Goal: Information Seeking & Learning: Learn about a topic

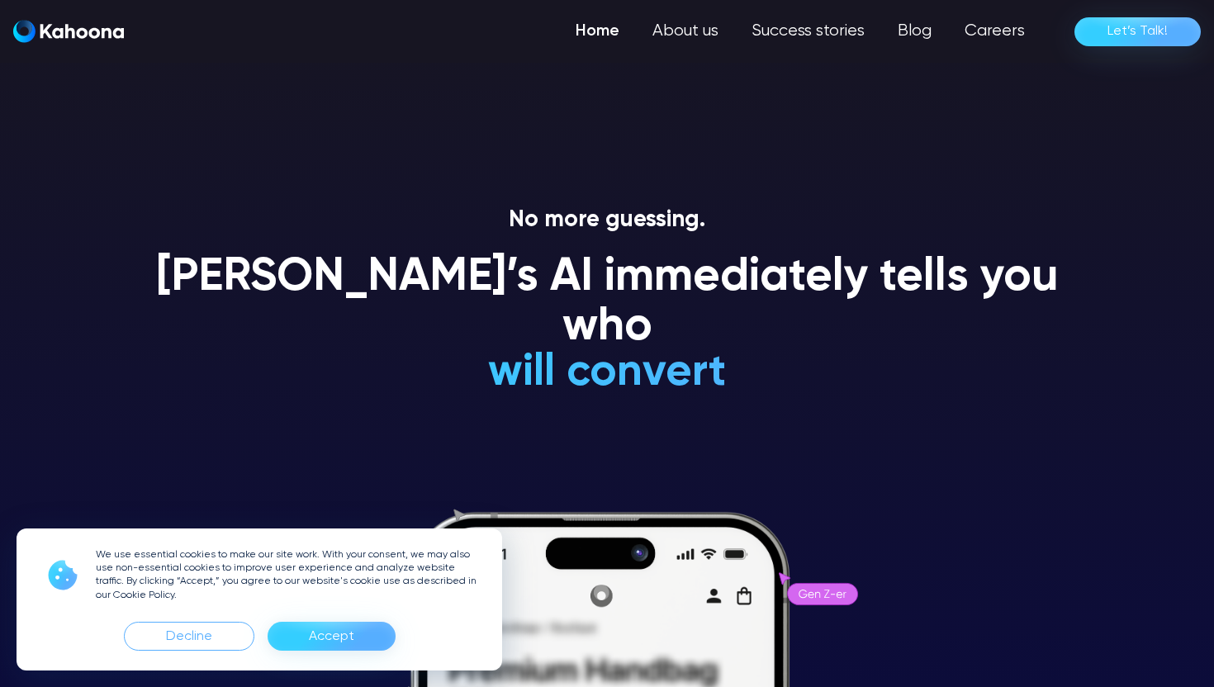
click at [355, 633] on div "Accept" at bounding box center [332, 636] width 128 height 29
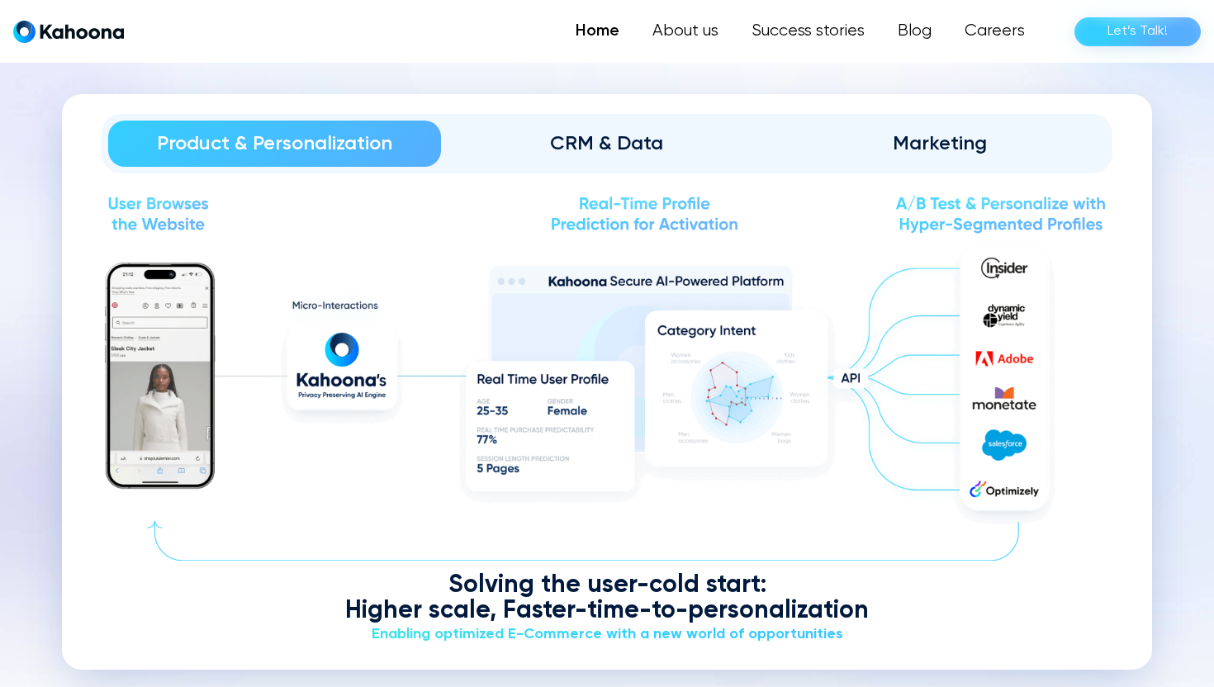
scroll to position [1946, 0]
click at [642, 149] on div "CRM & Data" at bounding box center [607, 143] width 287 height 26
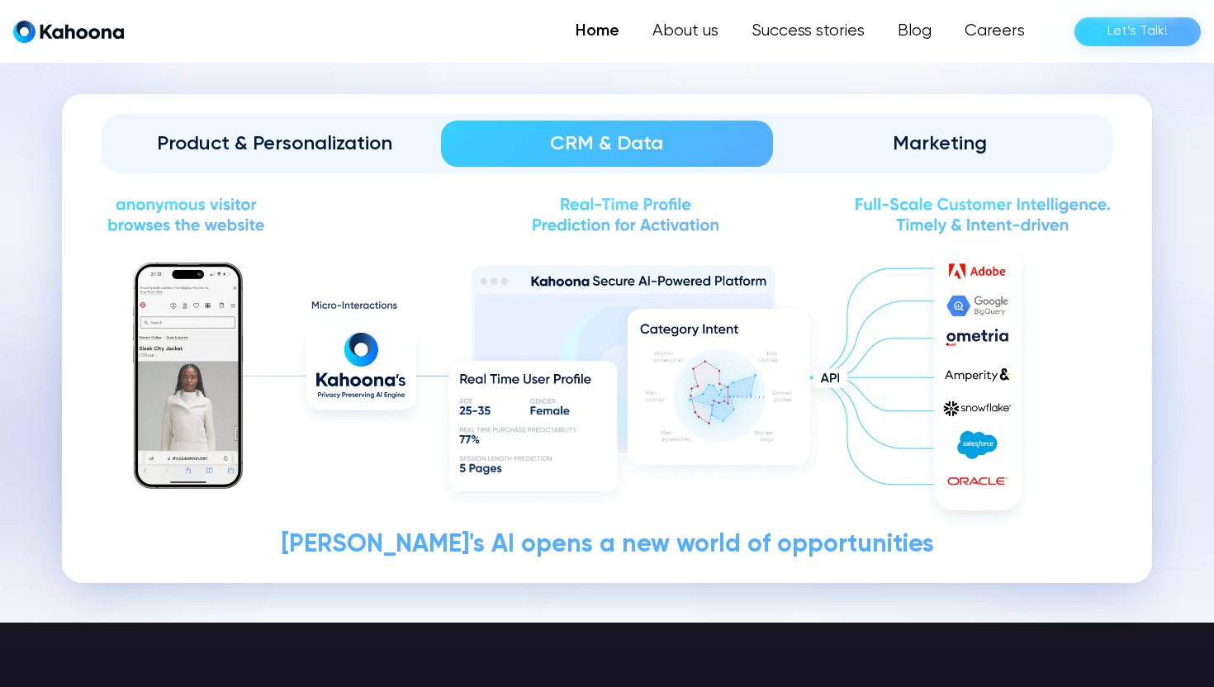
click at [979, 139] on div "Marketing" at bounding box center [939, 143] width 287 height 26
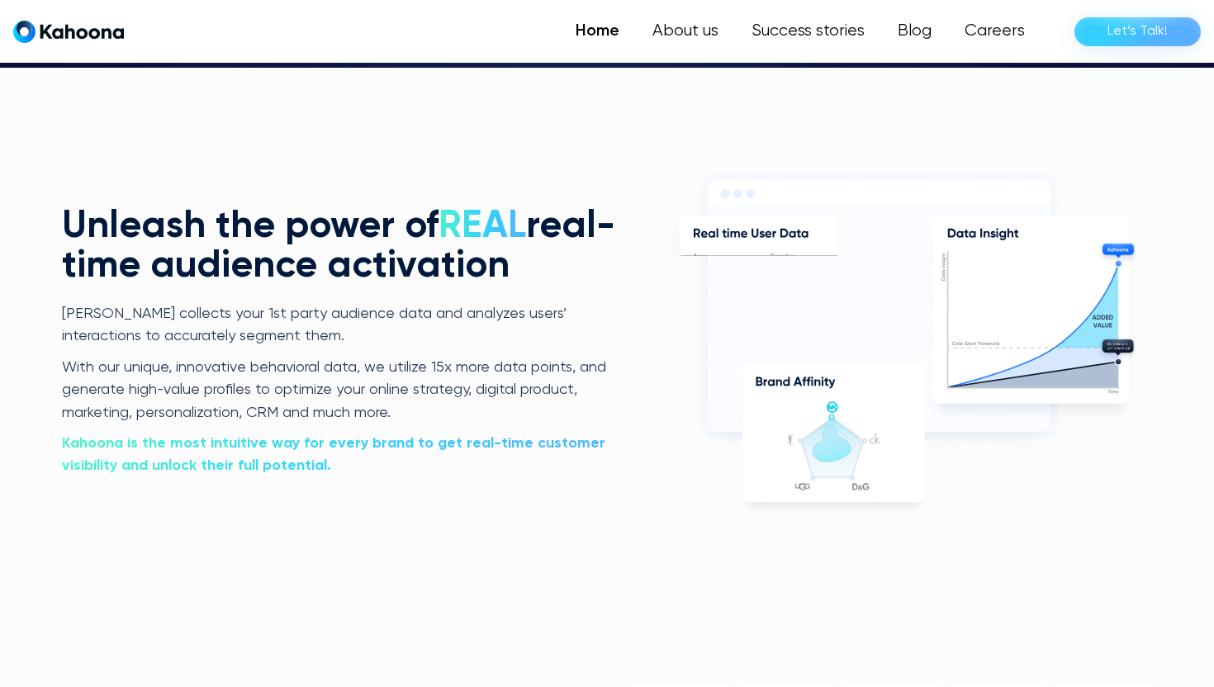
scroll to position [3337, 0]
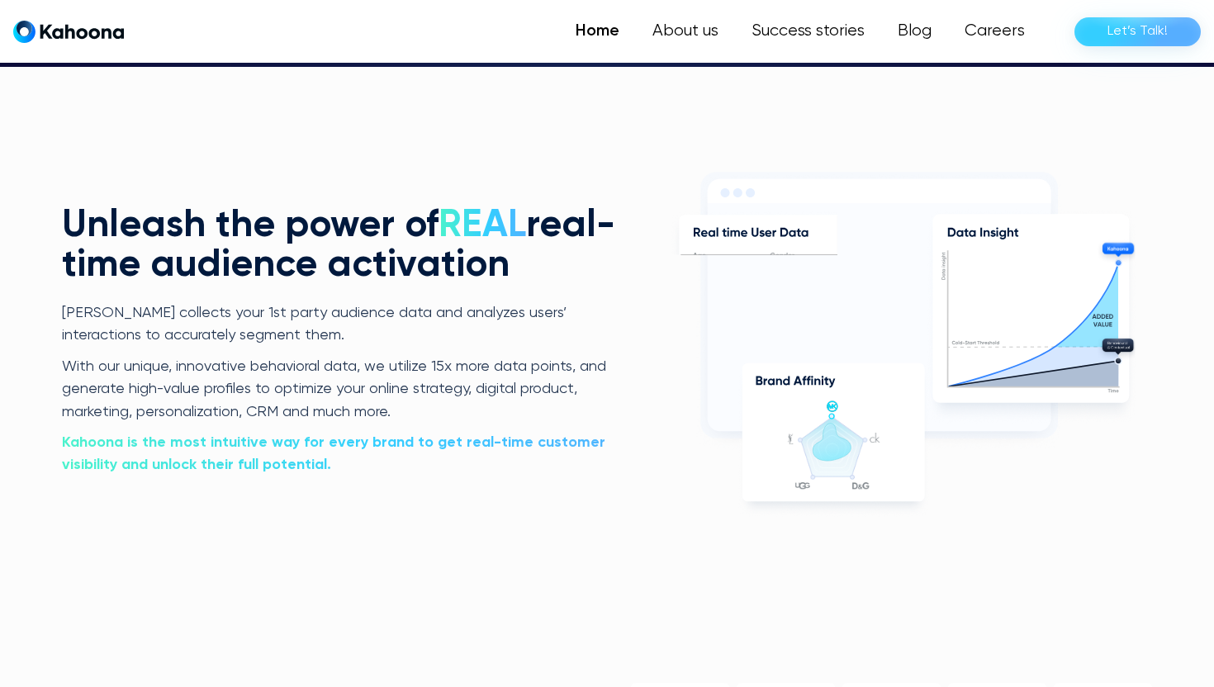
drag, startPoint x: 145, startPoint y: 311, endPoint x: 416, endPoint y: 315, distance: 270.9
click at [416, 315] on p "[PERSON_NAME] collects your 1st party audience data and analyzes users’ interac…" at bounding box center [341, 324] width 558 height 45
click at [816, 35] on link "Success stories" at bounding box center [807, 31] width 149 height 33
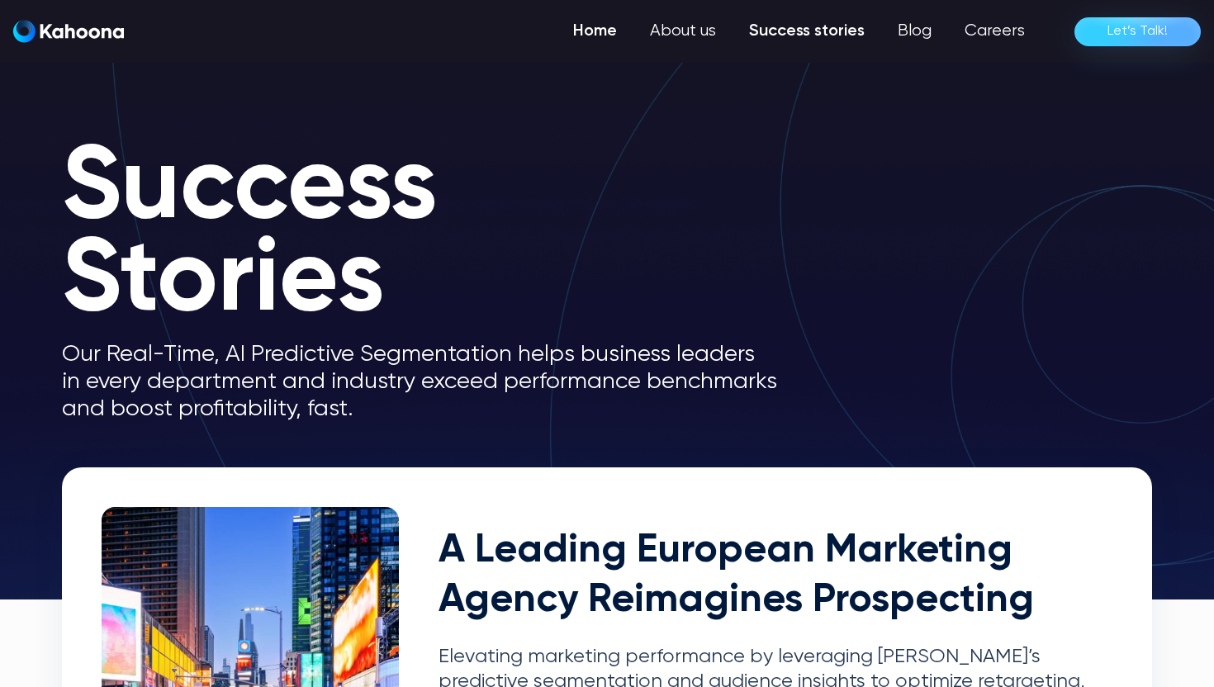
scroll to position [3, 0]
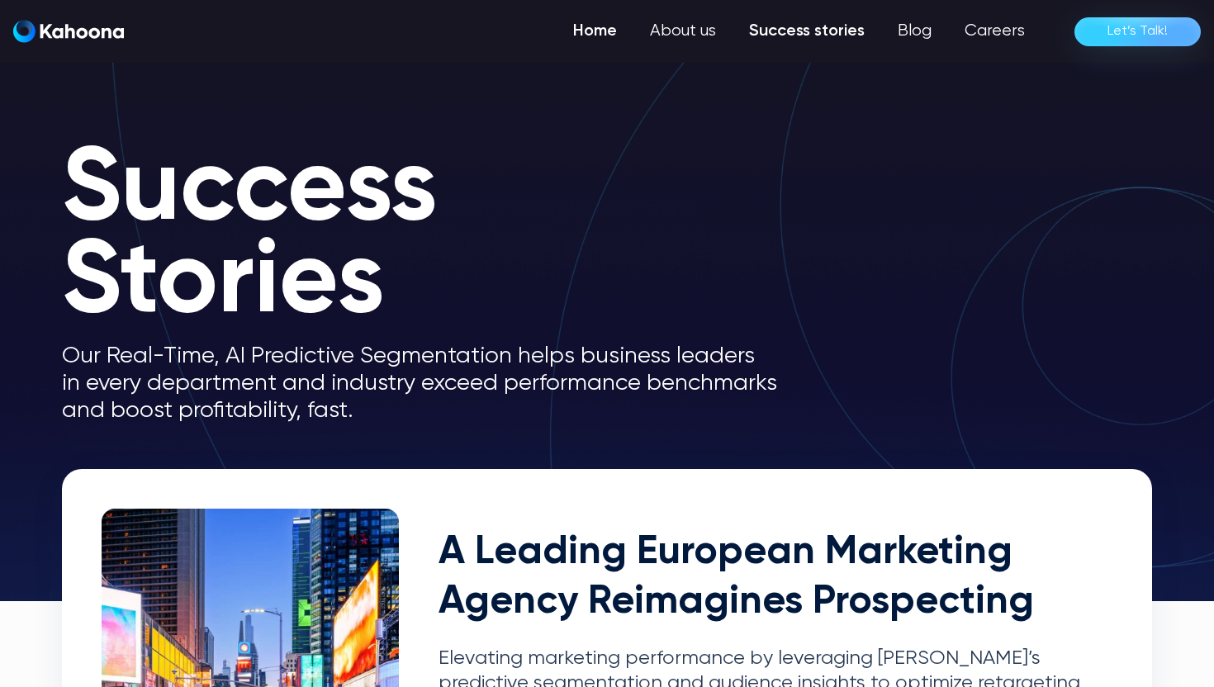
click at [611, 40] on link "Home" at bounding box center [595, 31] width 77 height 33
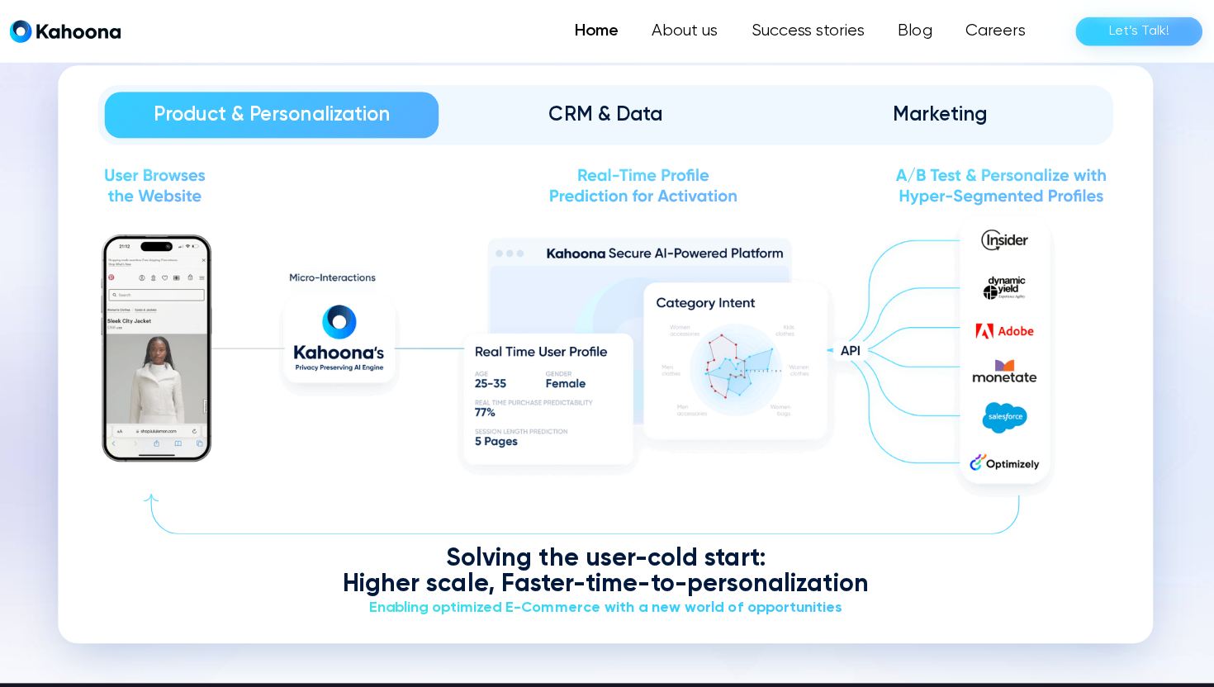
scroll to position [1975, 0]
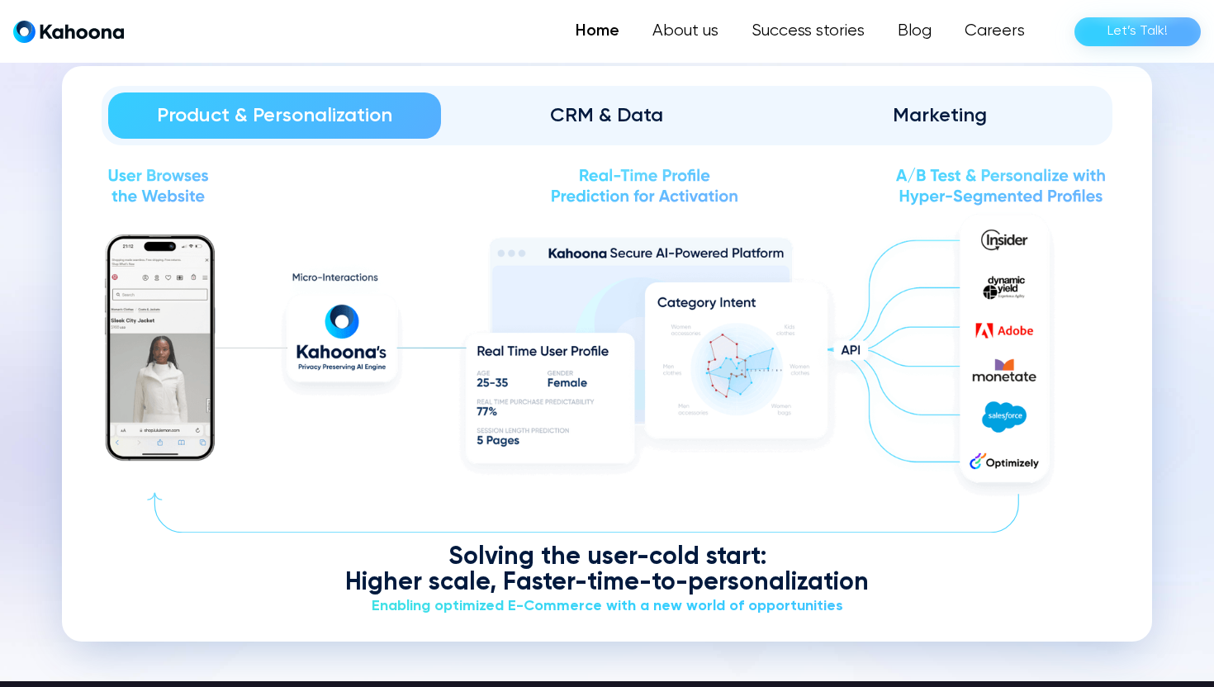
click at [675, 122] on div "CRM & Data" at bounding box center [607, 115] width 287 height 26
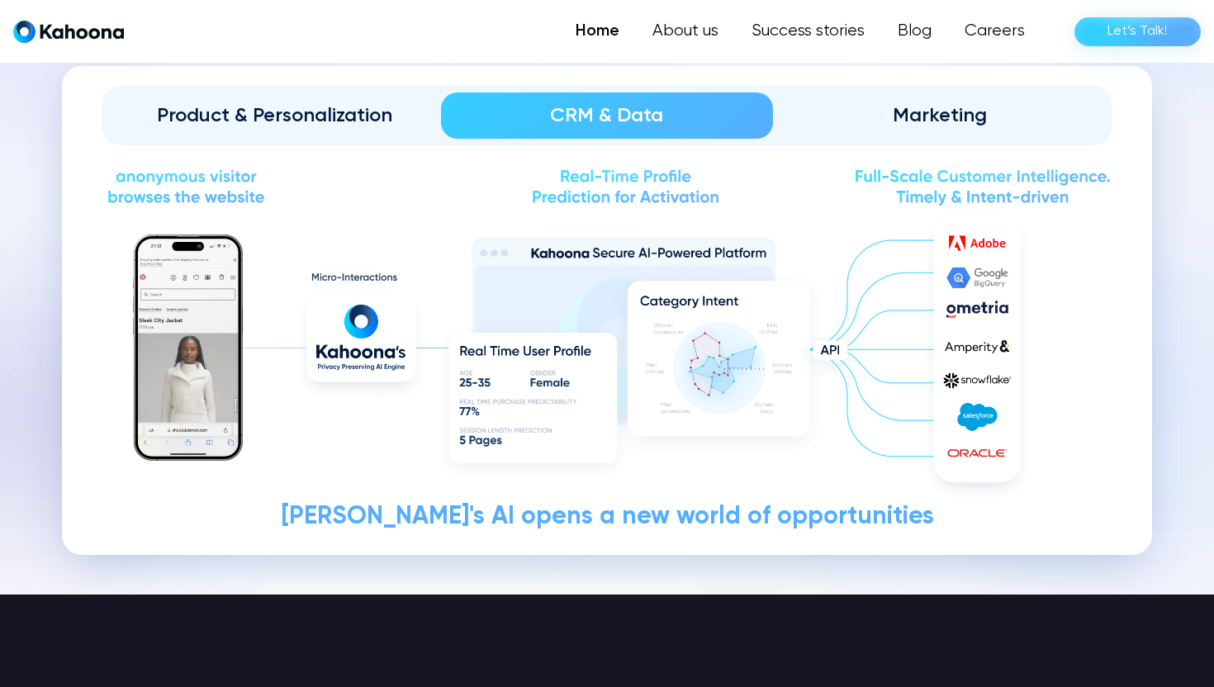
click at [915, 112] on div "Marketing" at bounding box center [939, 115] width 287 height 26
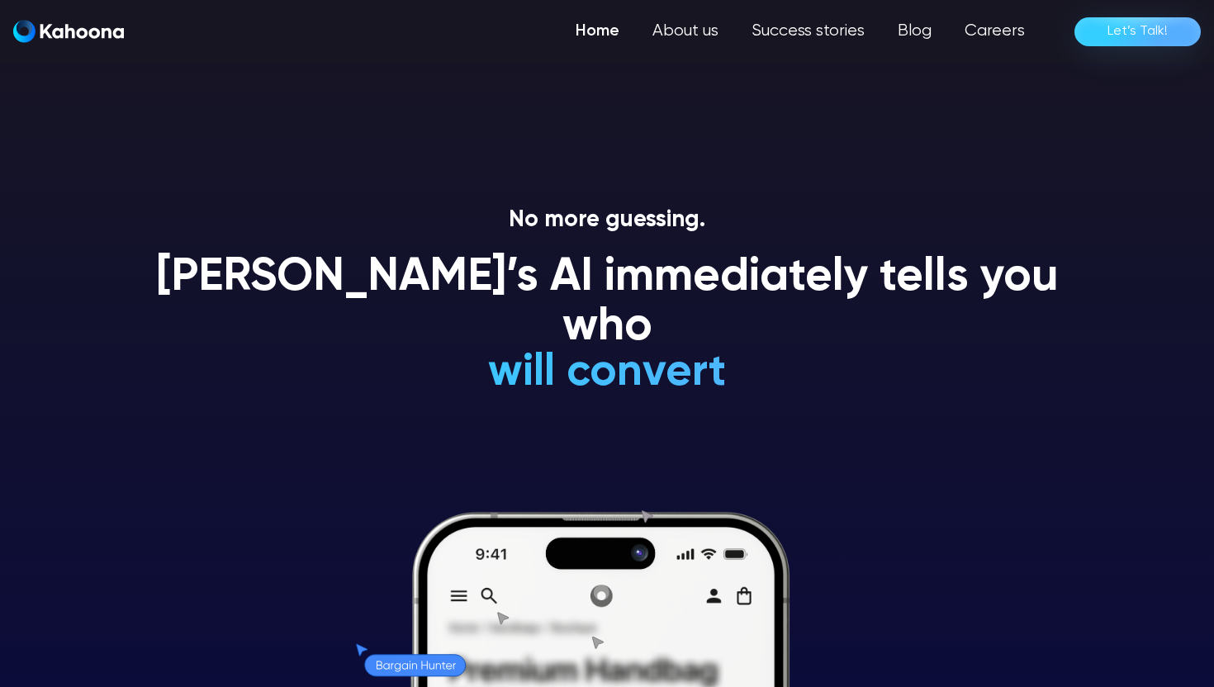
scroll to position [0, 0]
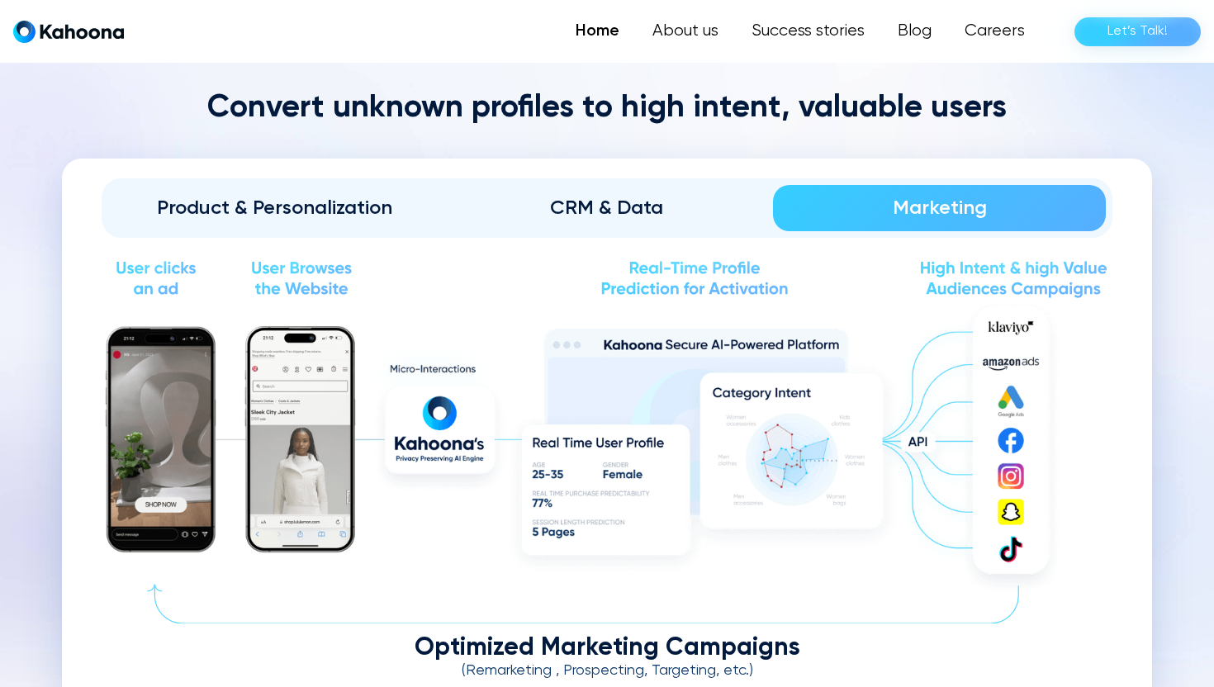
click at [265, 191] on link "Product & Personalization" at bounding box center [274, 208] width 333 height 46
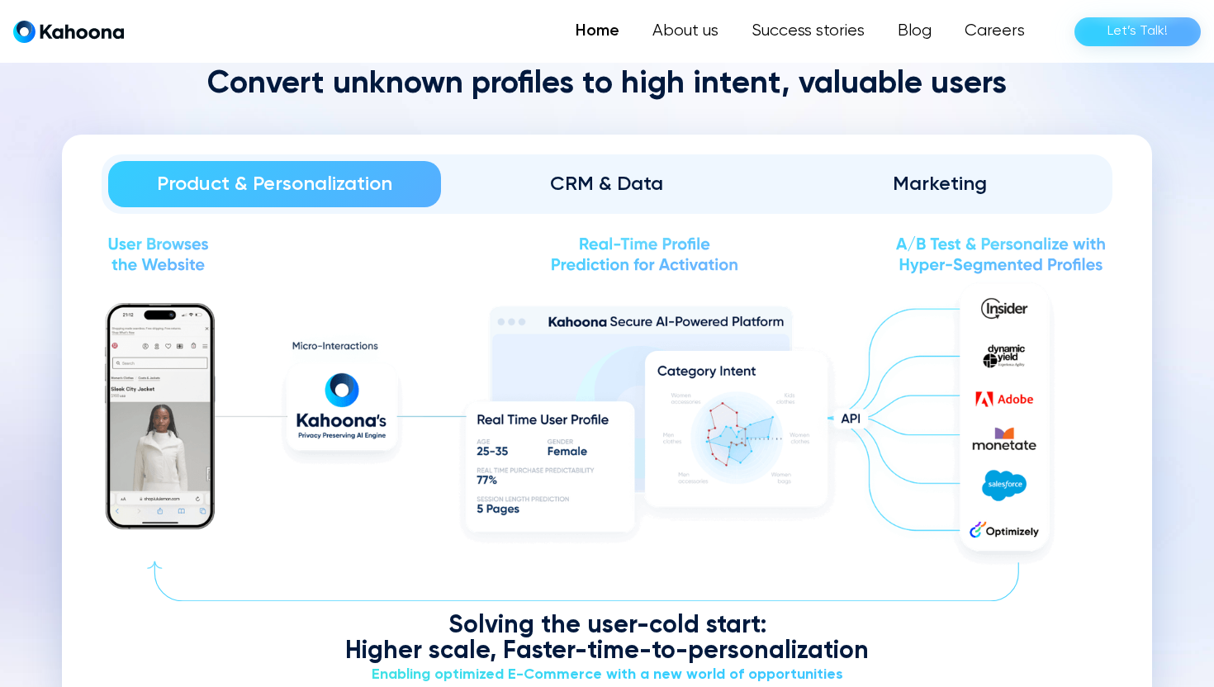
scroll to position [1907, 0]
click at [594, 177] on div "CRM & Data" at bounding box center [607, 183] width 287 height 26
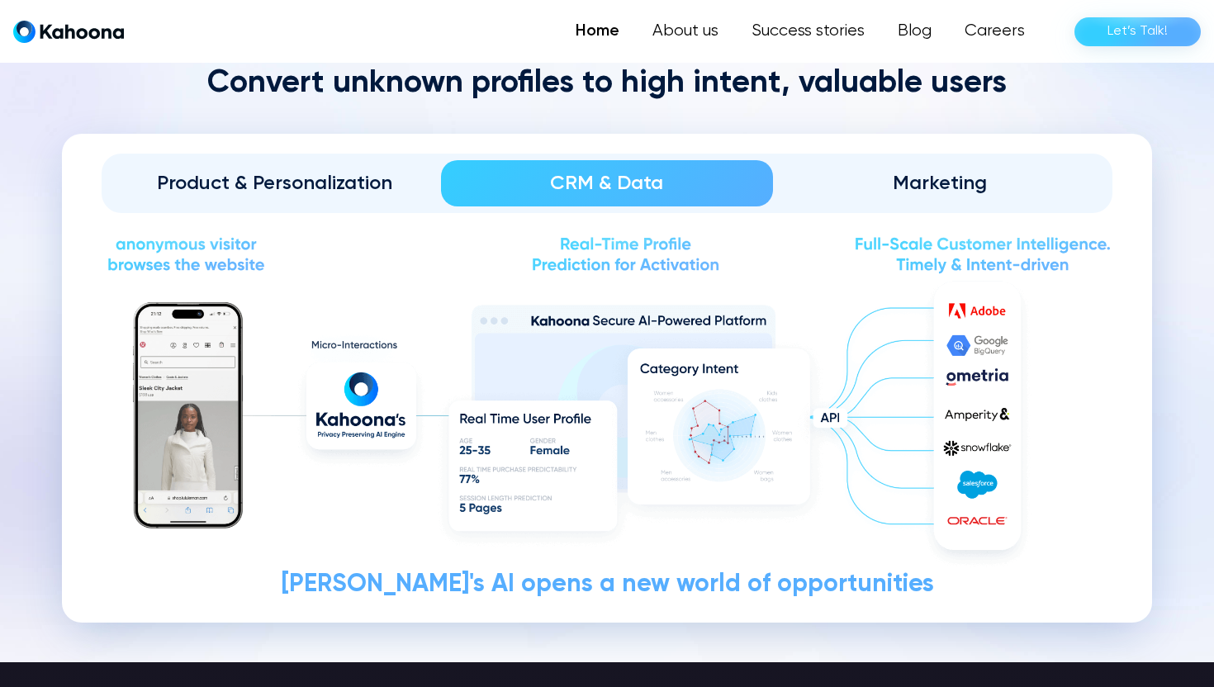
click at [316, 190] on div "Product & Personalization" at bounding box center [274, 183] width 287 height 26
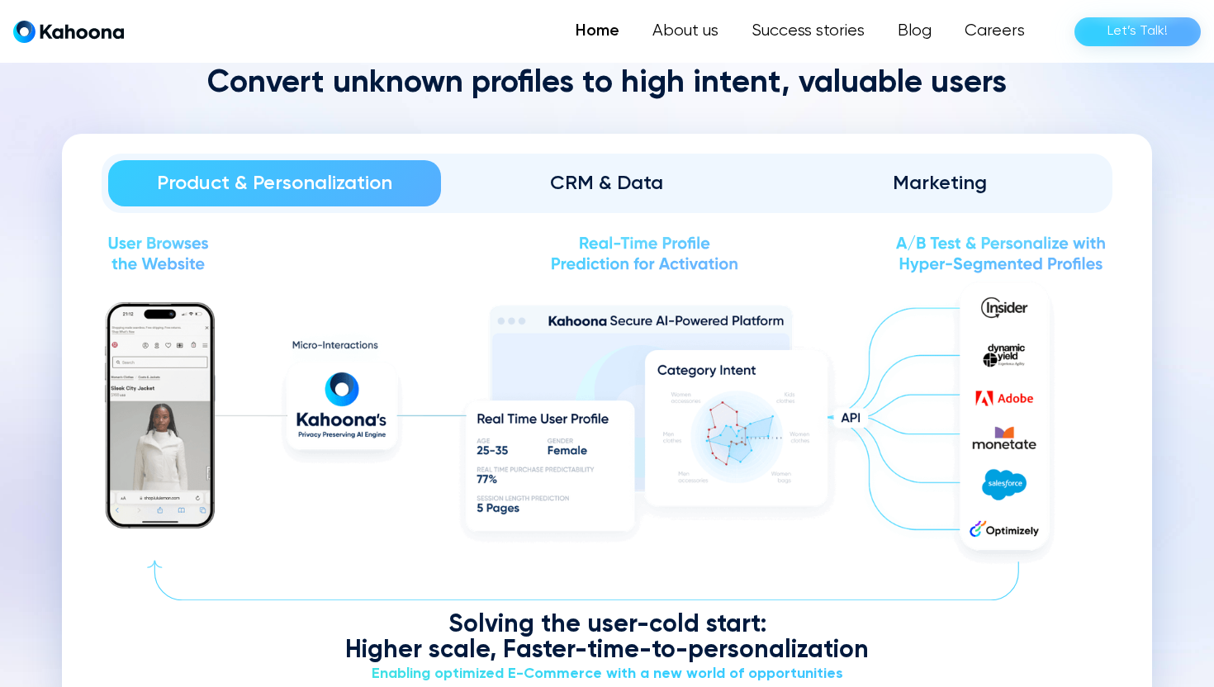
click at [565, 172] on div "CRM & Data" at bounding box center [607, 183] width 287 height 26
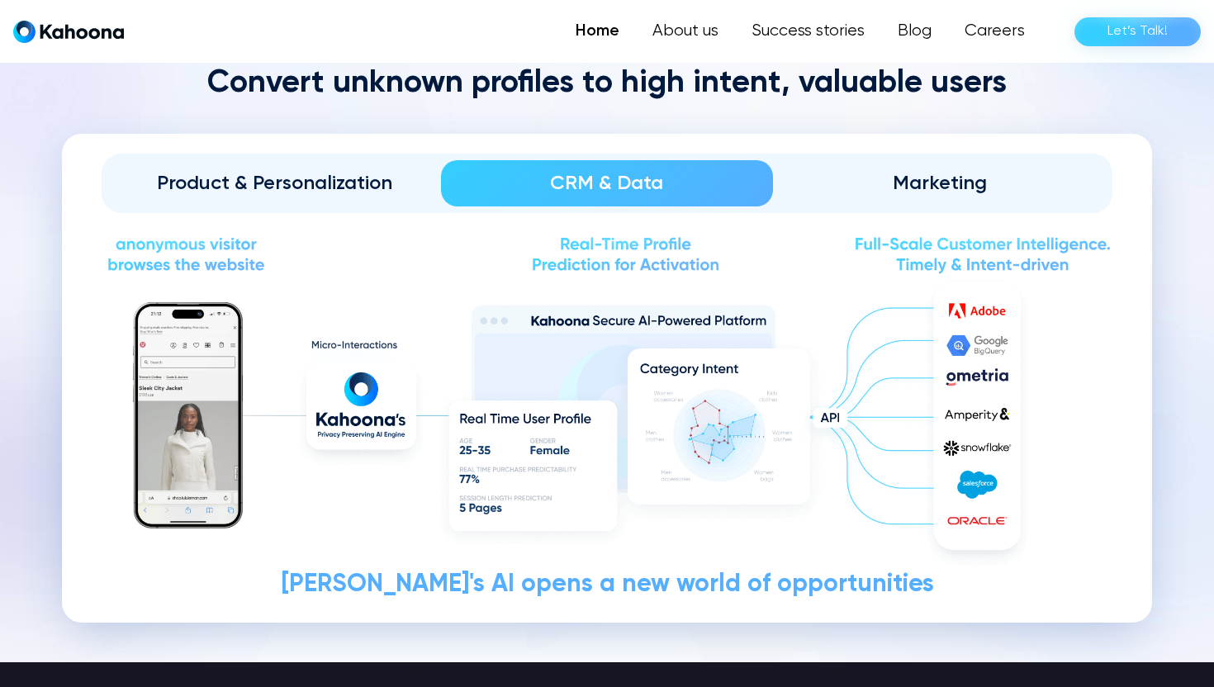
click at [305, 170] on div "Product & Personalization" at bounding box center [274, 183] width 287 height 26
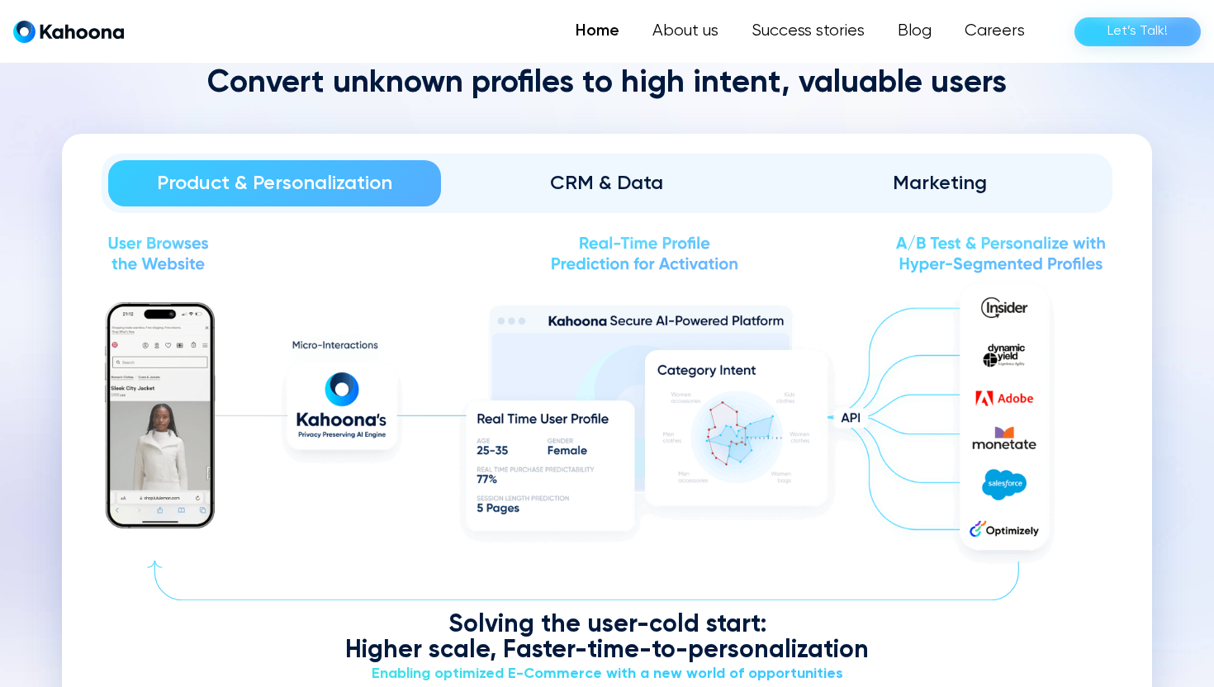
click at [600, 170] on div "CRM & Data" at bounding box center [607, 183] width 287 height 26
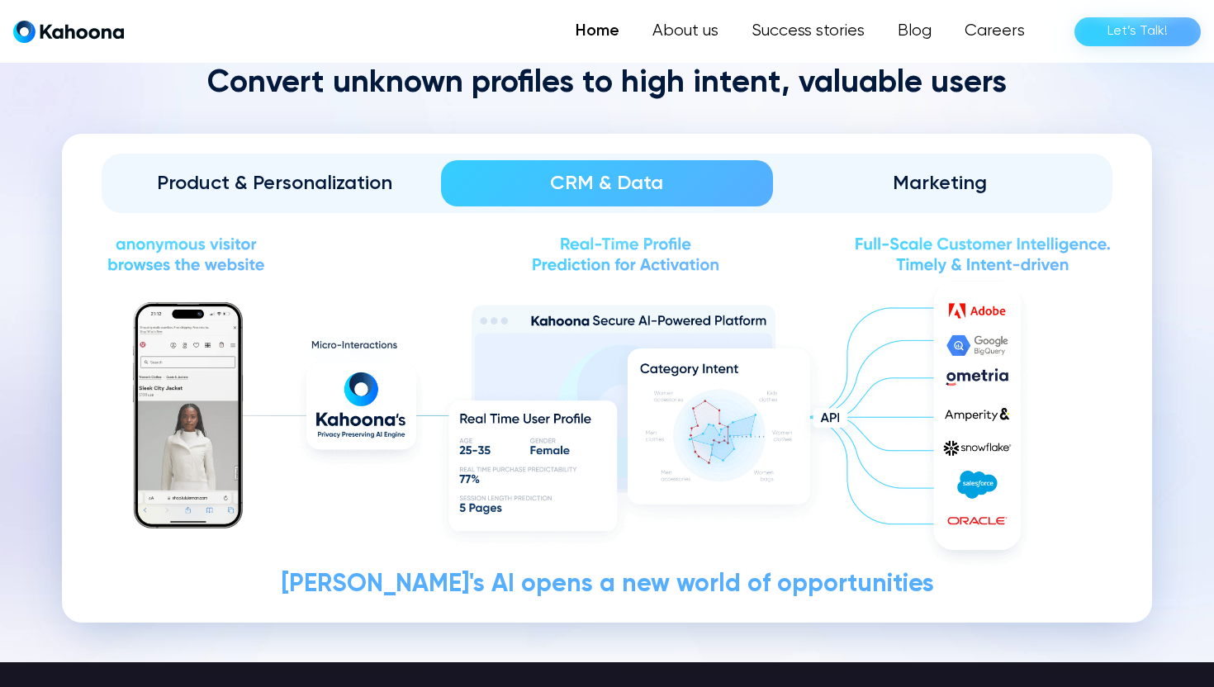
click at [899, 183] on div "Marketing" at bounding box center [939, 183] width 287 height 26
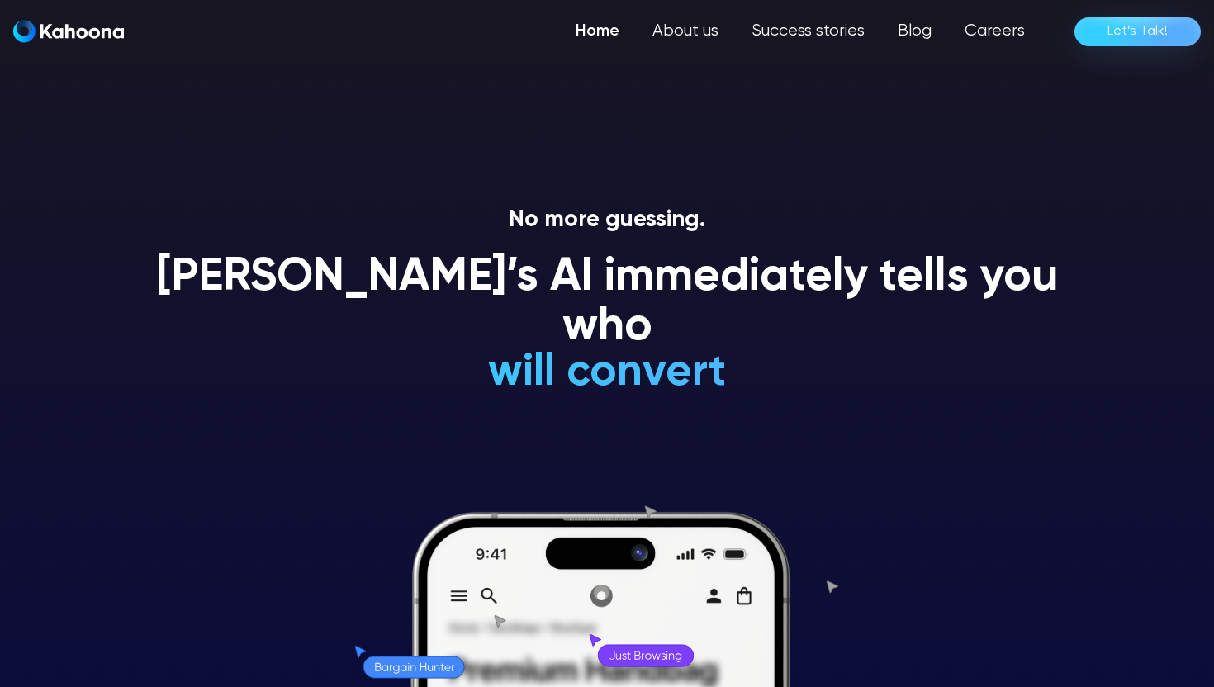
scroll to position [0, 0]
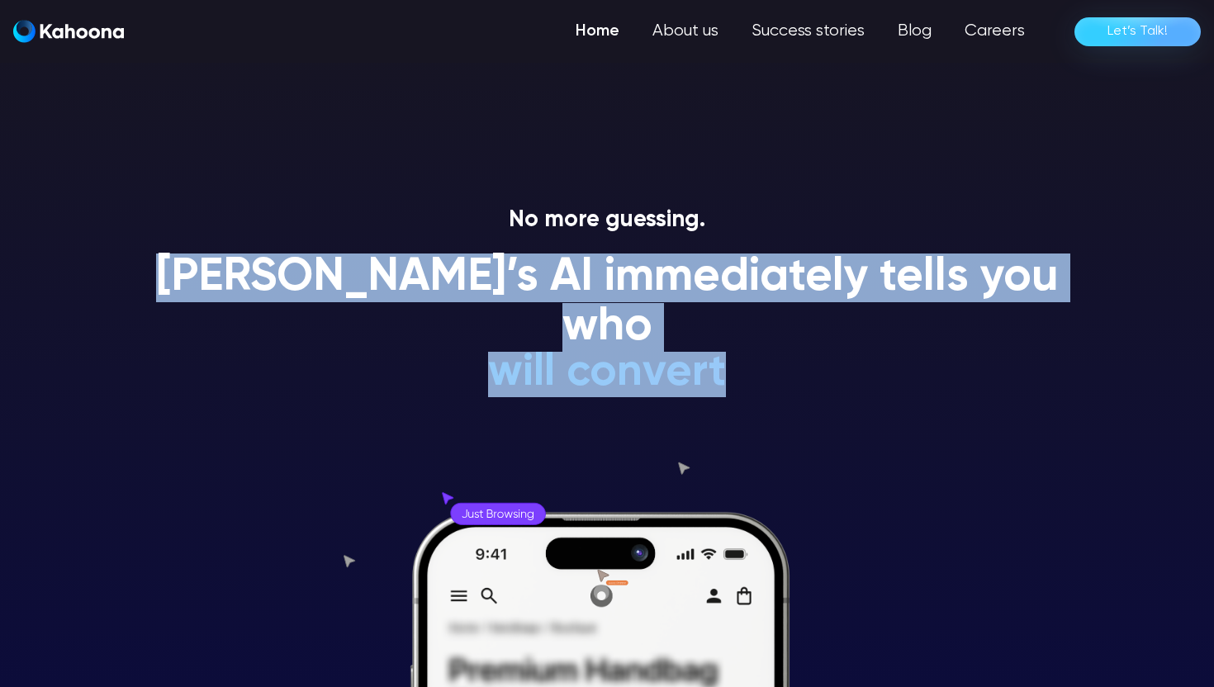
drag, startPoint x: 728, startPoint y: 327, endPoint x: 152, endPoint y: 267, distance: 579.6
click at [152, 267] on div "No more guessing. [PERSON_NAME]’s AI immediately tells you who will convert wil…" at bounding box center [606, 446] width 941 height 481
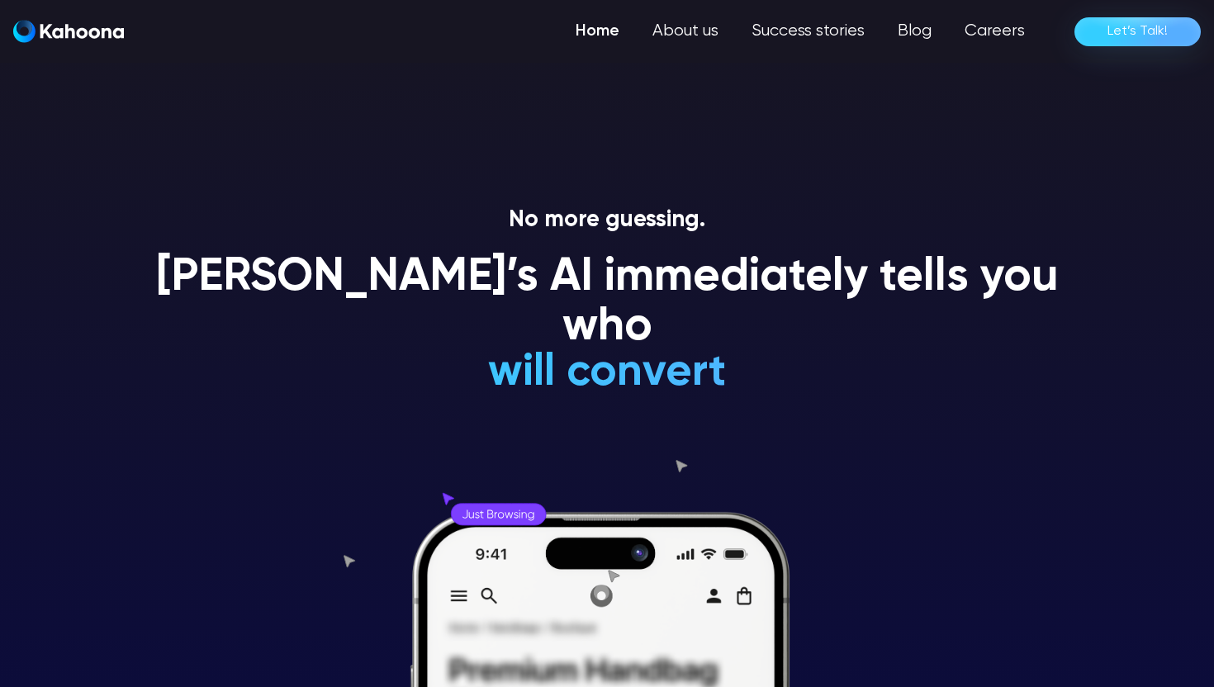
click at [477, 177] on section "No more guessing. [PERSON_NAME]’s AI immediately tells you who will convert wil…" at bounding box center [607, 343] width 1214 height 687
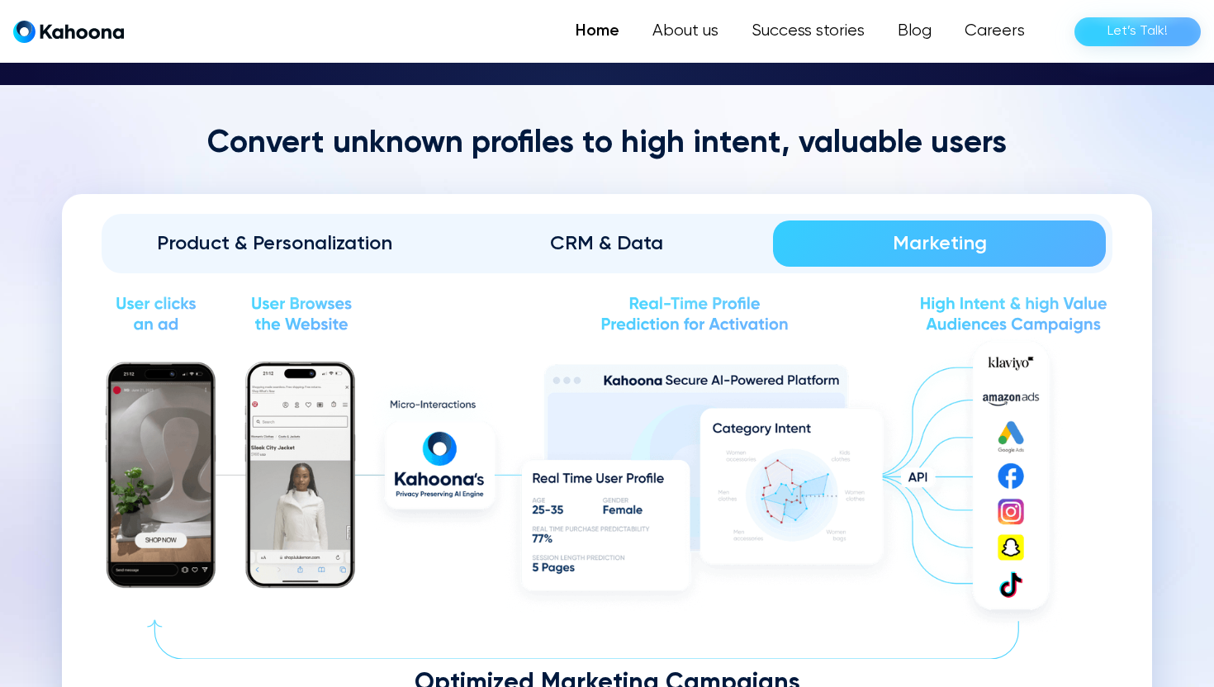
click at [350, 241] on div "Product & Personalization" at bounding box center [274, 243] width 287 height 26
